Goal: Information Seeking & Learning: Learn about a topic

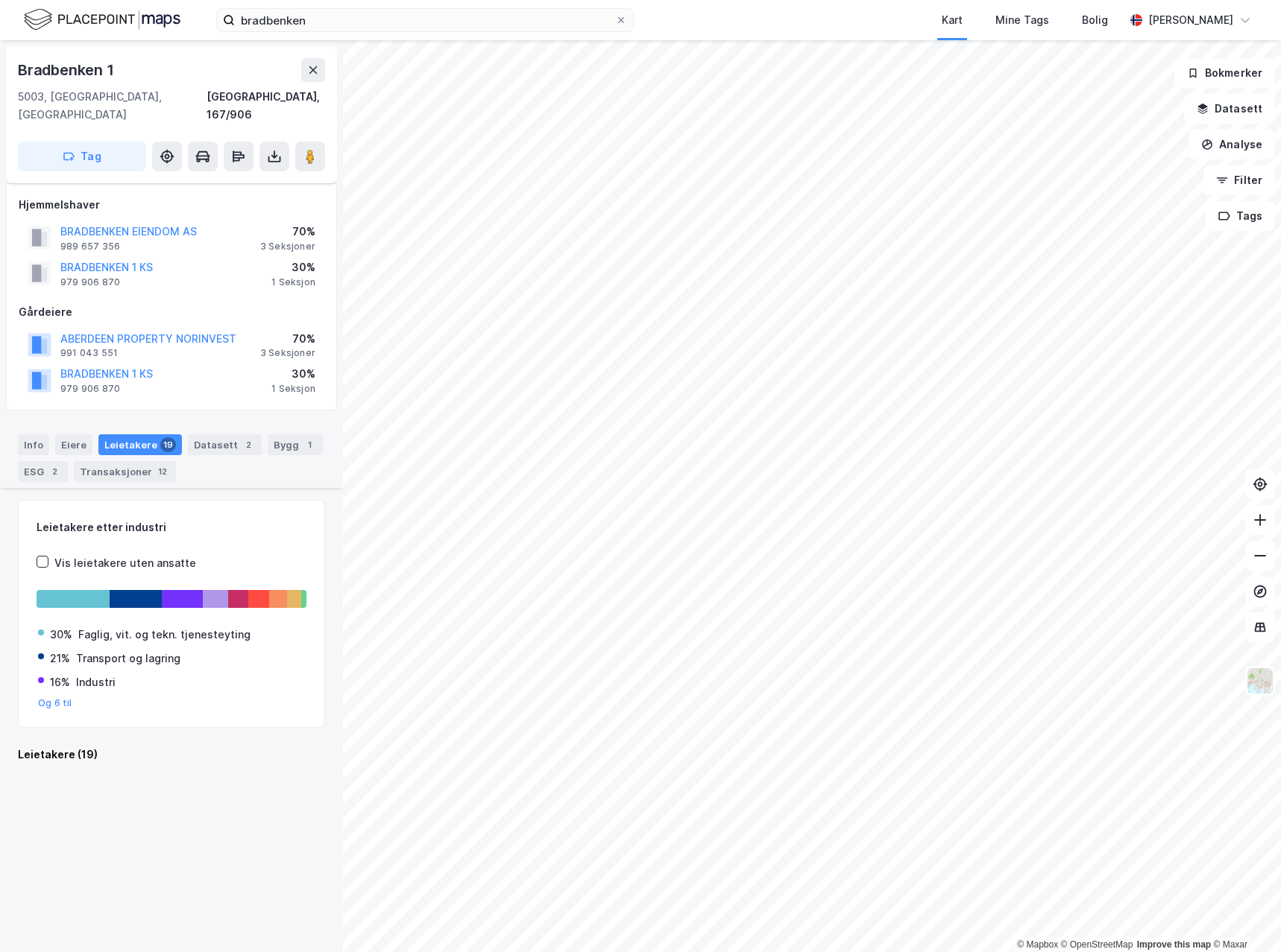
scroll to position [1495, 0]
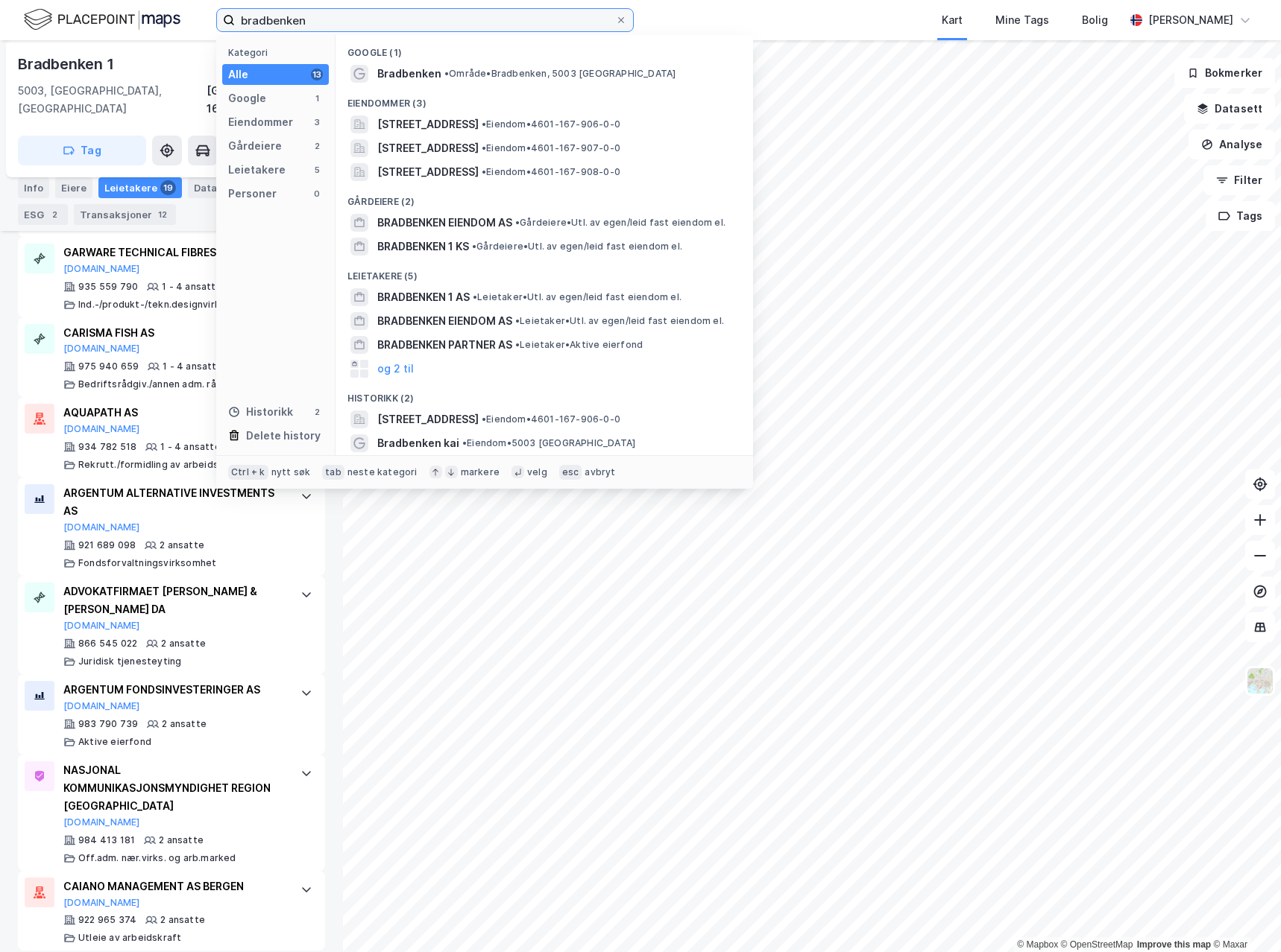
drag, startPoint x: 329, startPoint y: 14, endPoint x: 178, endPoint y: 28, distance: 151.6
click at [178, 28] on div "bradbenken Kategori Alle 13 Google 1 Eiendommer 3 Gårdeiere 2 Leietakere 5 Pers…" at bounding box center [640, 20] width 1281 height 40
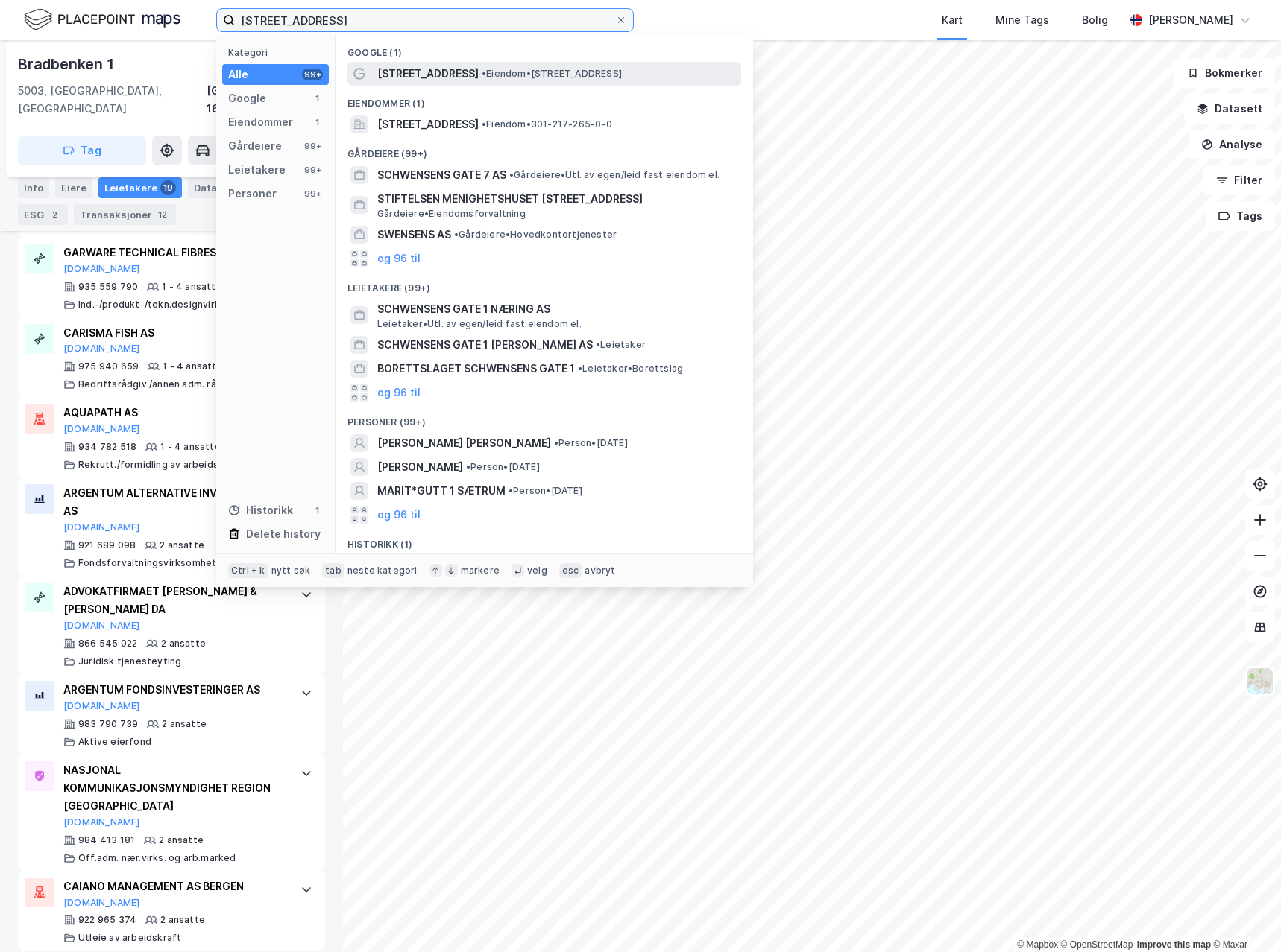
type input "[STREET_ADDRESS]"
click at [450, 74] on span "[STREET_ADDRESS]" at bounding box center [428, 73] width 102 height 18
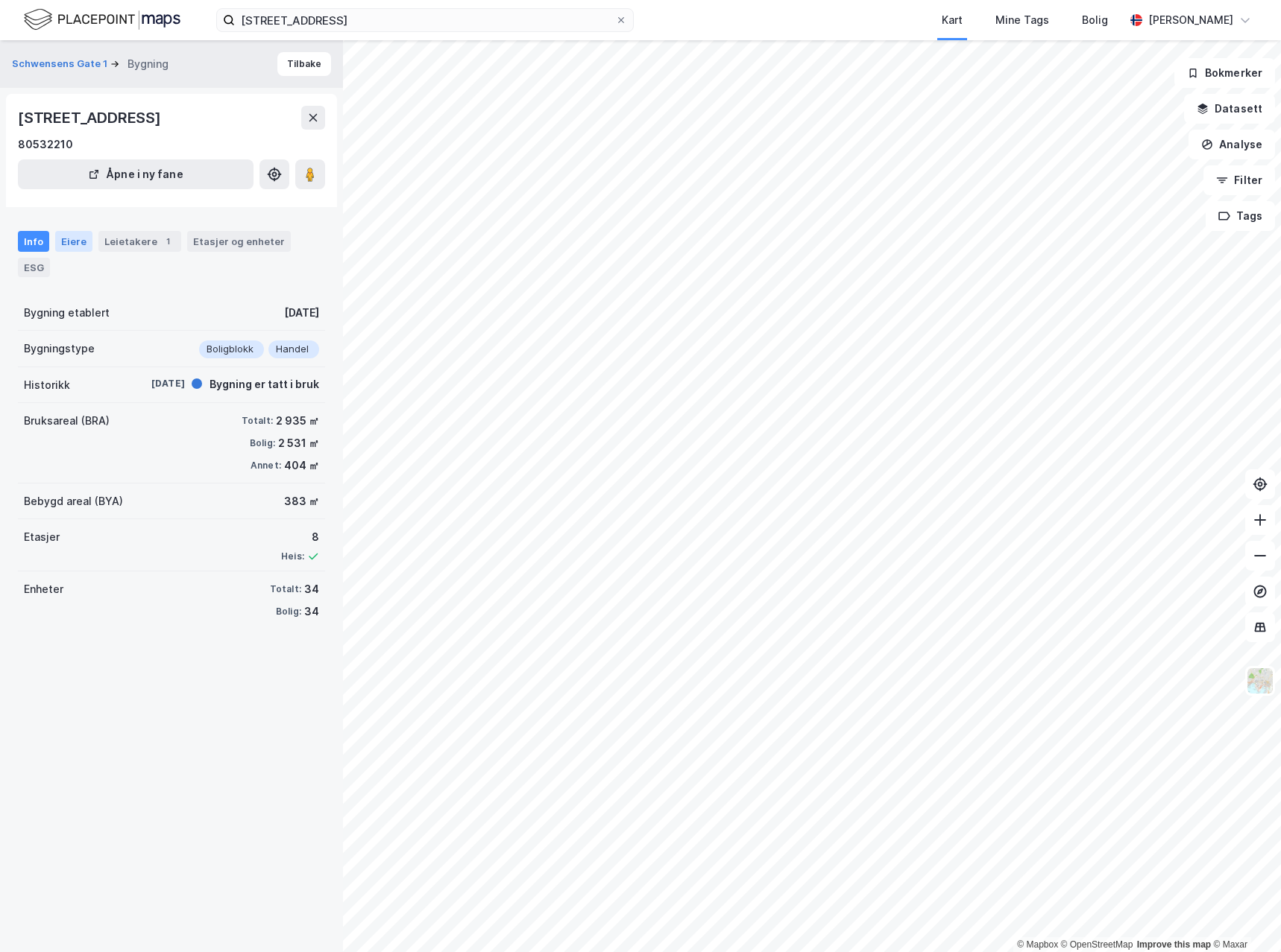
click at [70, 245] on div "Eiere" at bounding box center [73, 241] width 37 height 21
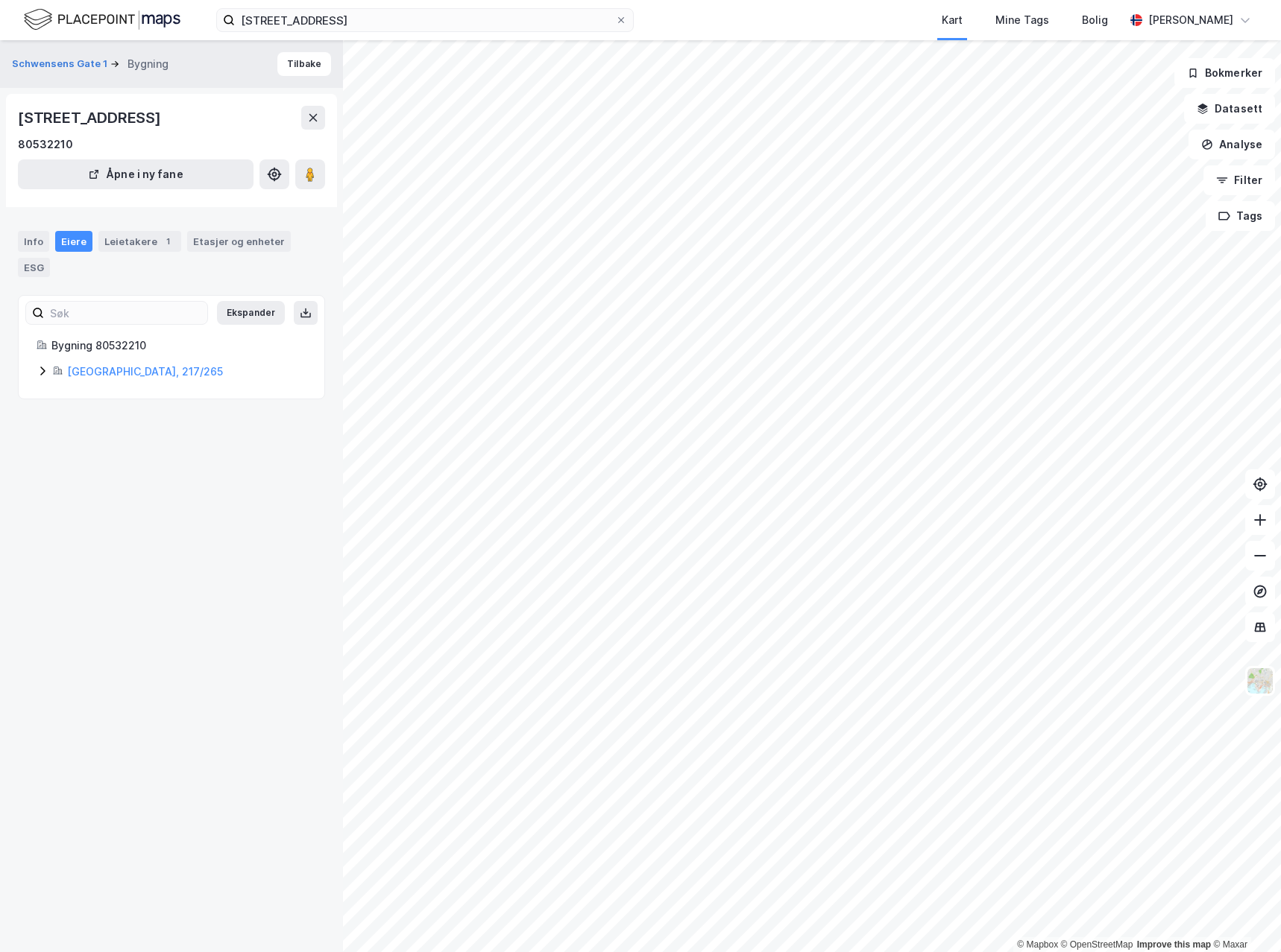
click at [40, 369] on icon at bounding box center [42, 371] width 12 height 12
click at [97, 475] on icon at bounding box center [96, 472] width 5 height 9
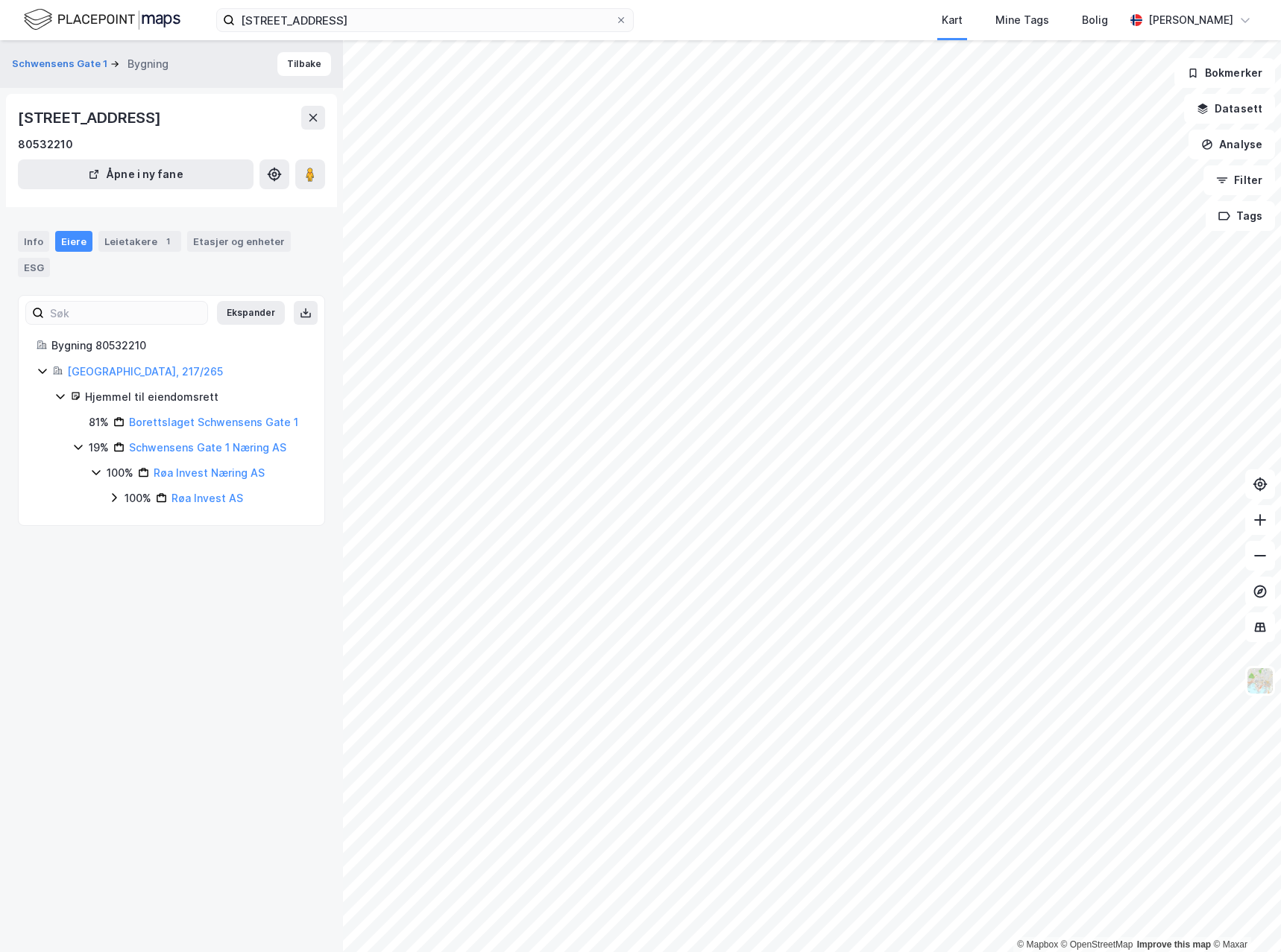
click at [78, 450] on icon at bounding box center [78, 447] width 12 height 12
click at [78, 450] on icon at bounding box center [78, 447] width 5 height 9
click at [123, 503] on div "100% Røa Invest AS" at bounding box center [207, 498] width 199 height 18
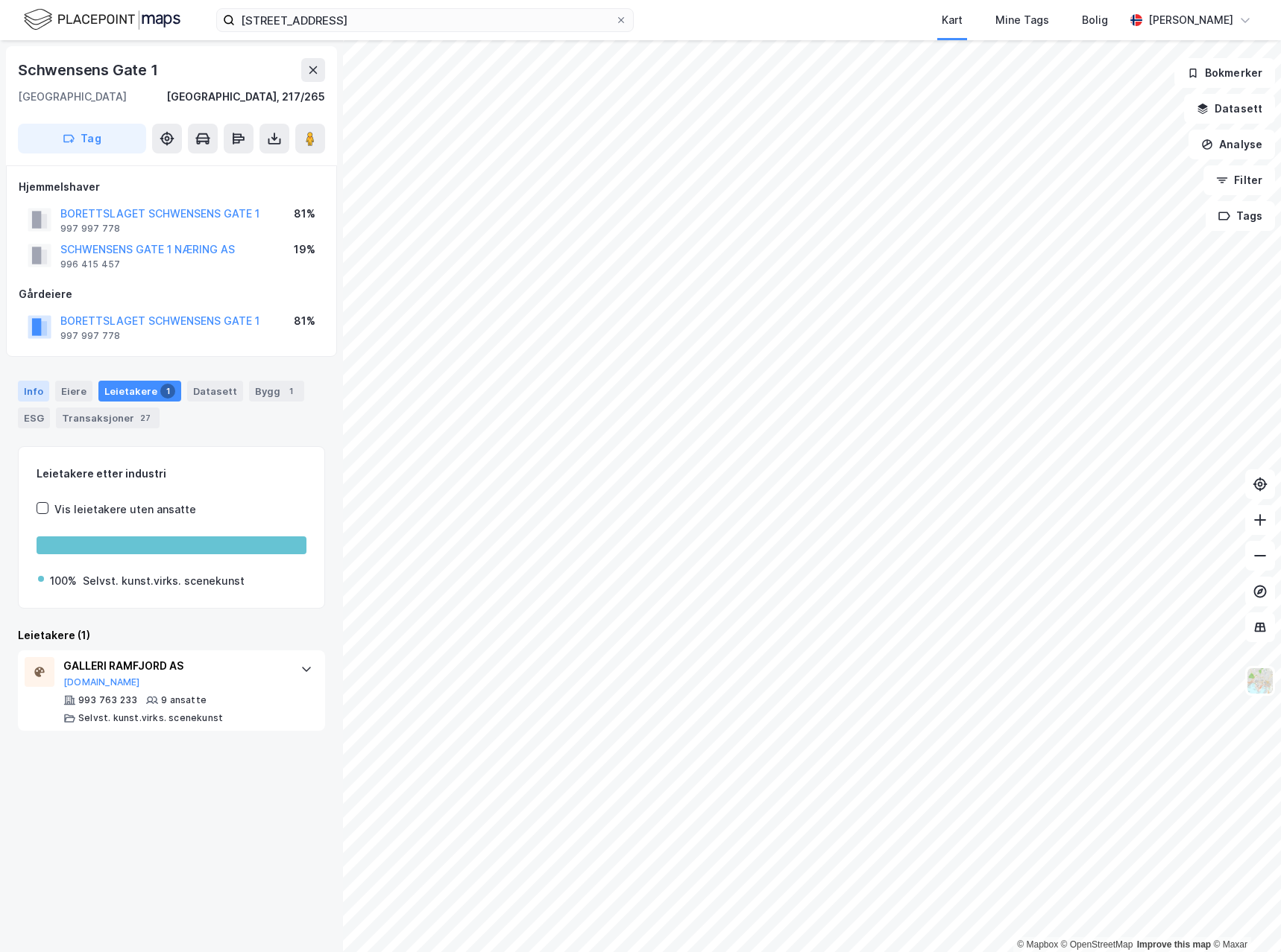
click at [26, 392] on div "Info" at bounding box center [33, 391] width 31 height 21
